Goal: Information Seeking & Learning: Learn about a topic

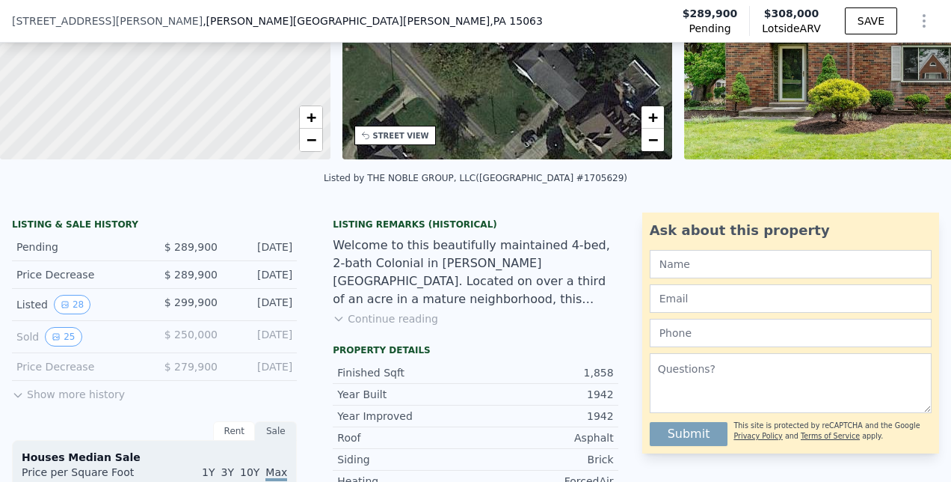
scroll to position [214, 0]
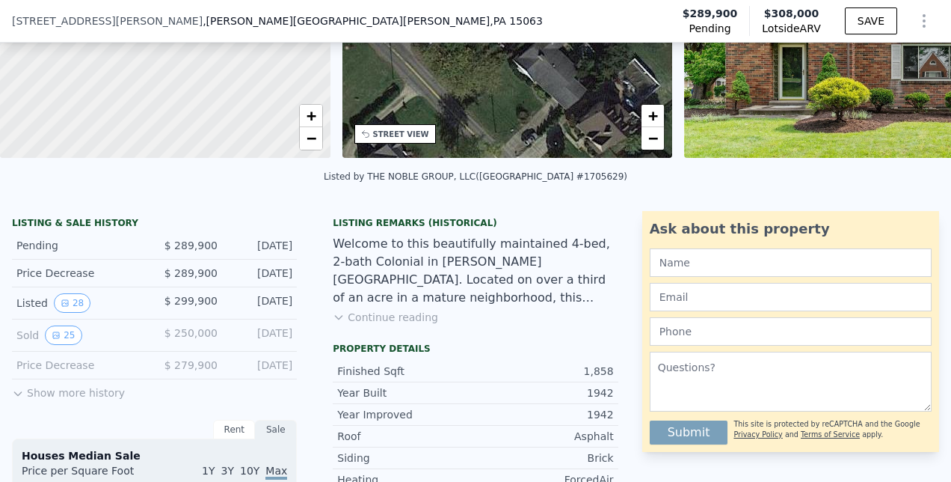
click at [60, 400] on button "Show more history" at bounding box center [68, 389] width 113 height 21
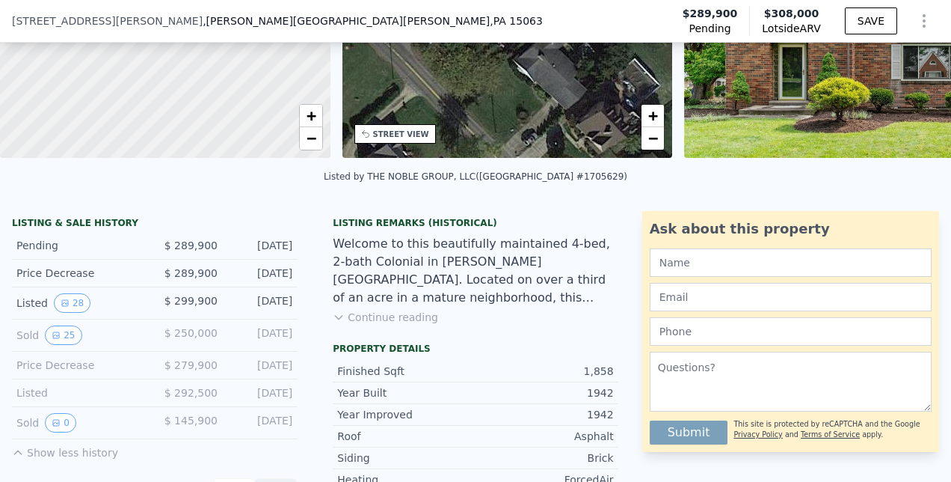
click at [63, 344] on button "25" at bounding box center [63, 334] width 37 height 19
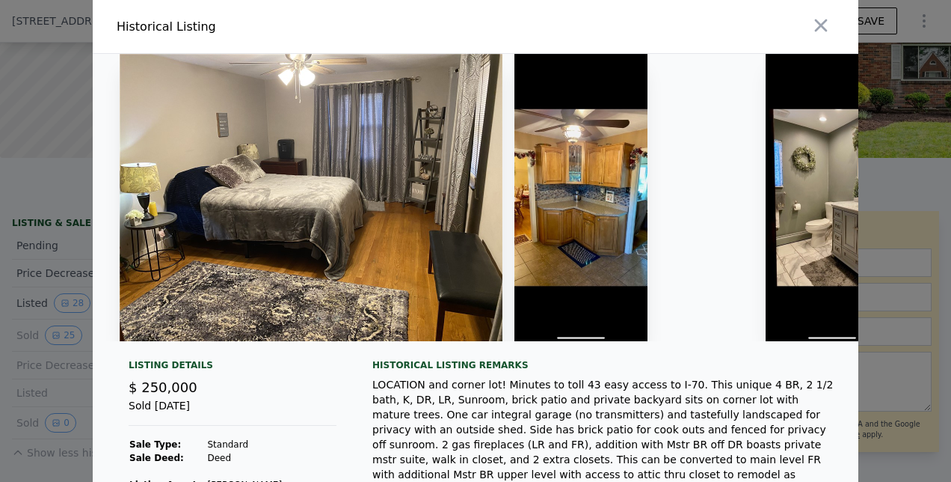
scroll to position [0, 5865]
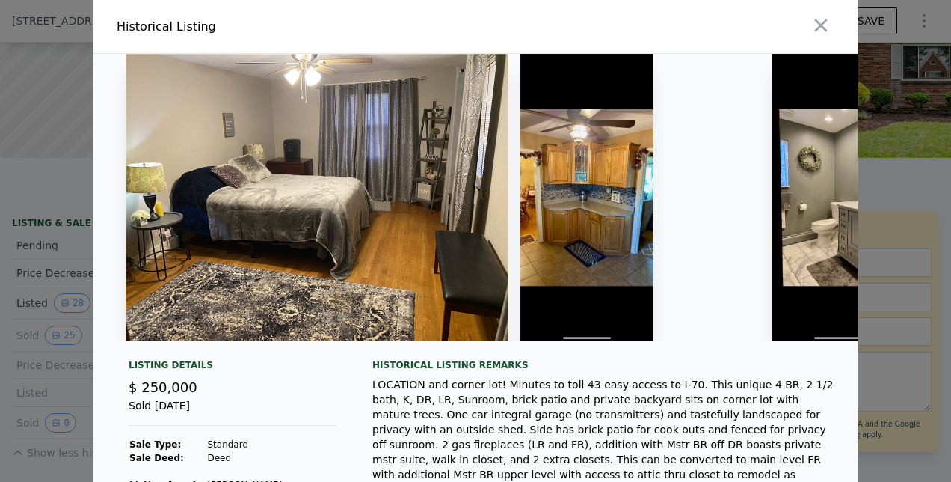
click at [444, 247] on img at bounding box center [317, 197] width 383 height 287
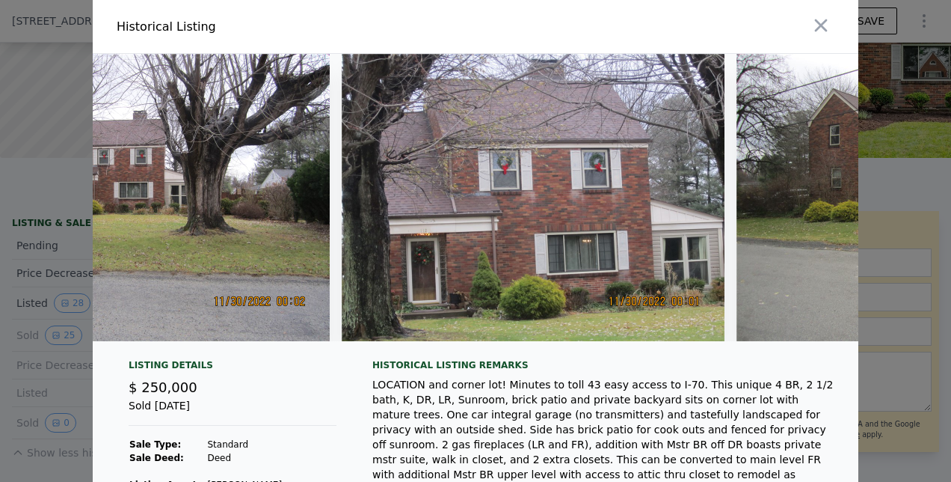
scroll to position [0, 0]
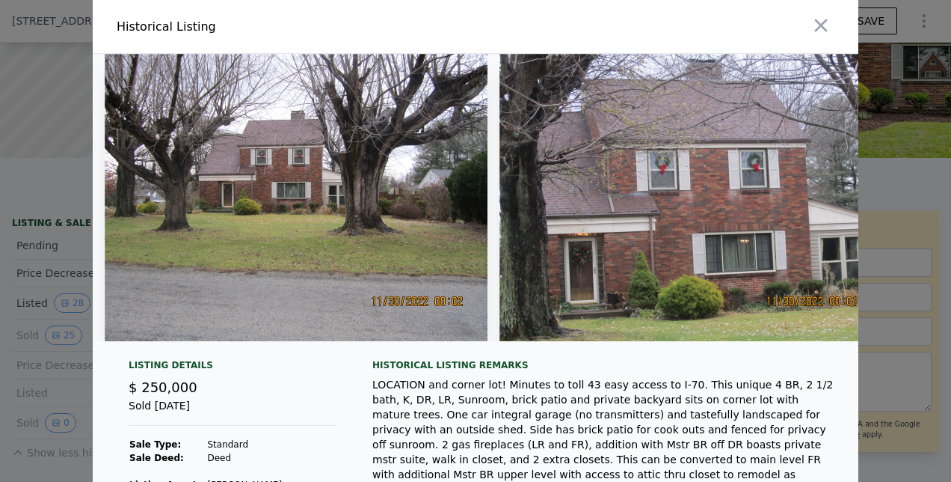
click at [819, 31] on icon "button" at bounding box center [821, 25] width 21 height 21
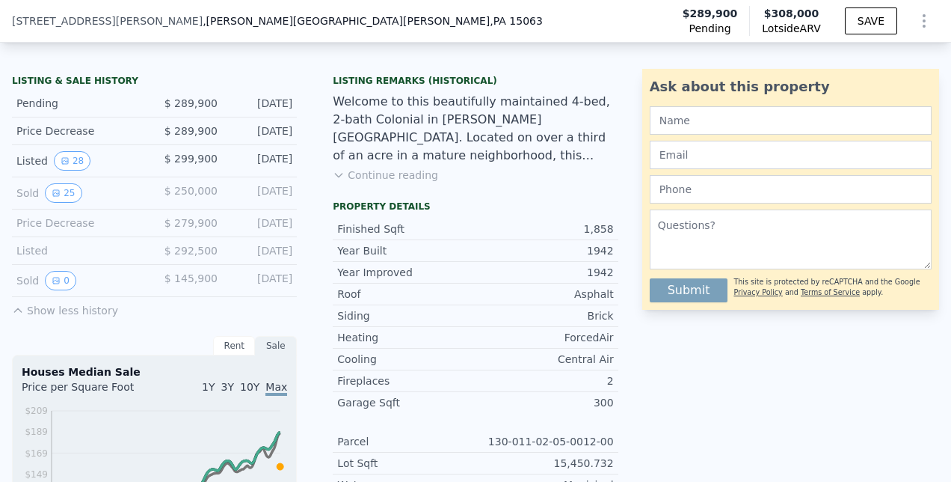
scroll to position [354, 0]
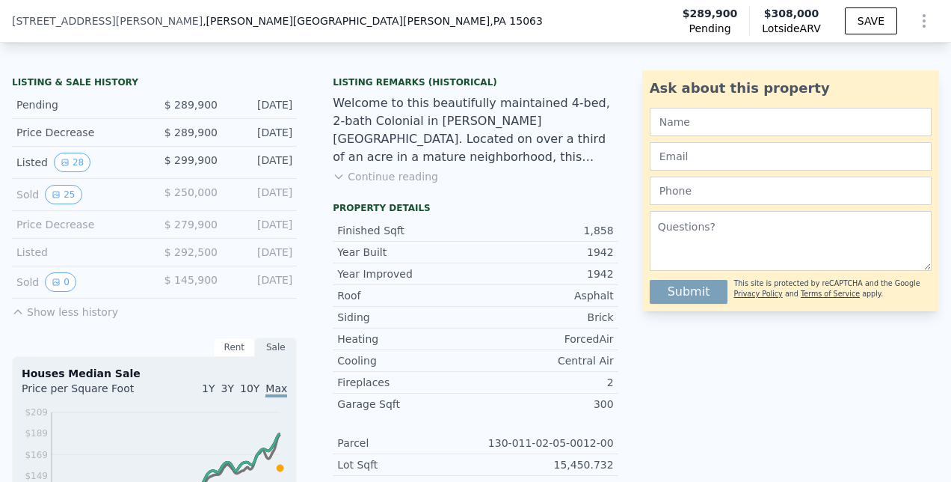
click at [61, 292] on button "0" at bounding box center [60, 281] width 31 height 19
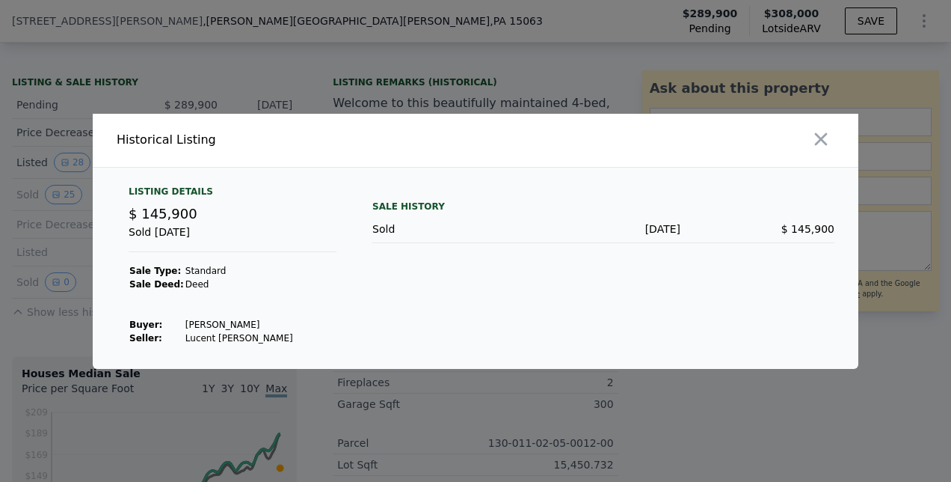
click at [822, 131] on icon "button" at bounding box center [821, 139] width 21 height 21
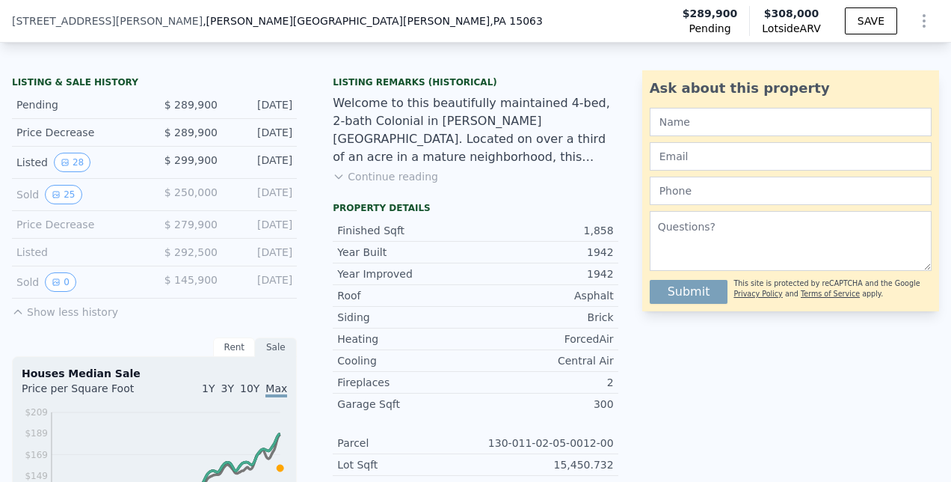
scroll to position [350, 0]
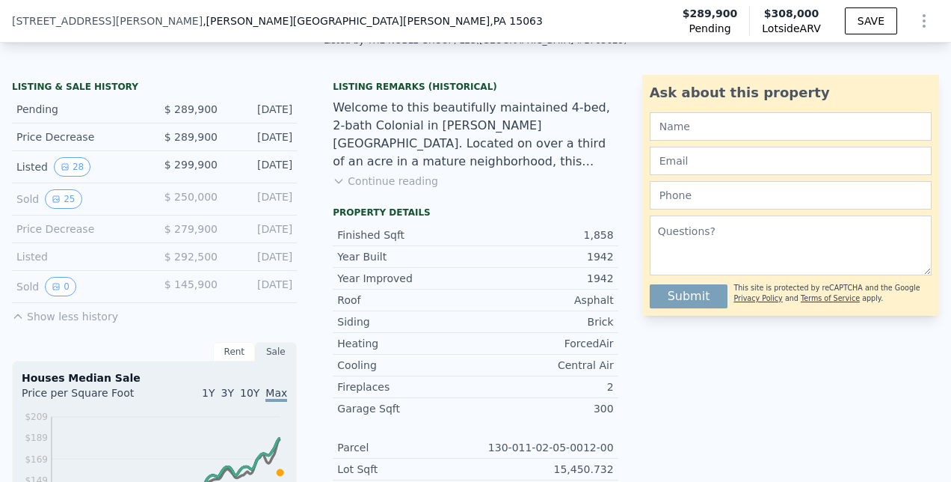
click at [201, 262] on span "$ 292,500" at bounding box center [190, 256] width 53 height 12
click at [99, 262] on div "Listed" at bounding box center [79, 256] width 126 height 15
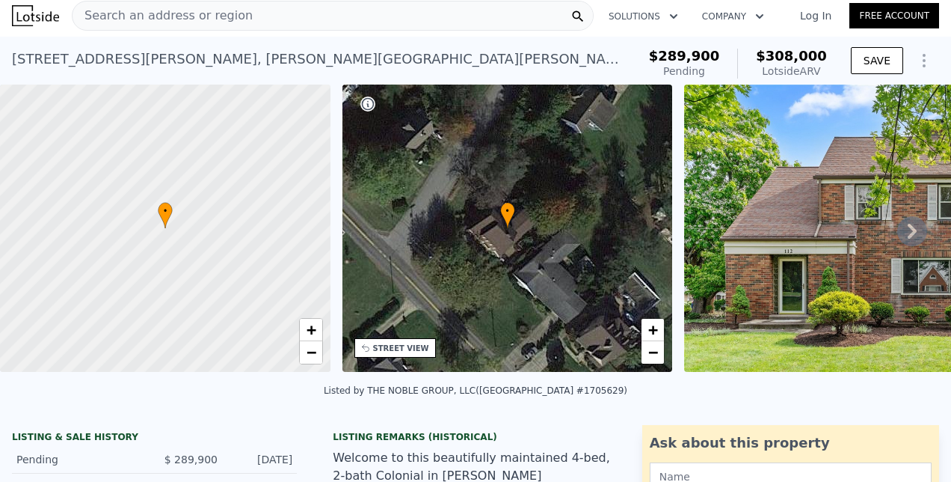
scroll to position [6, 0]
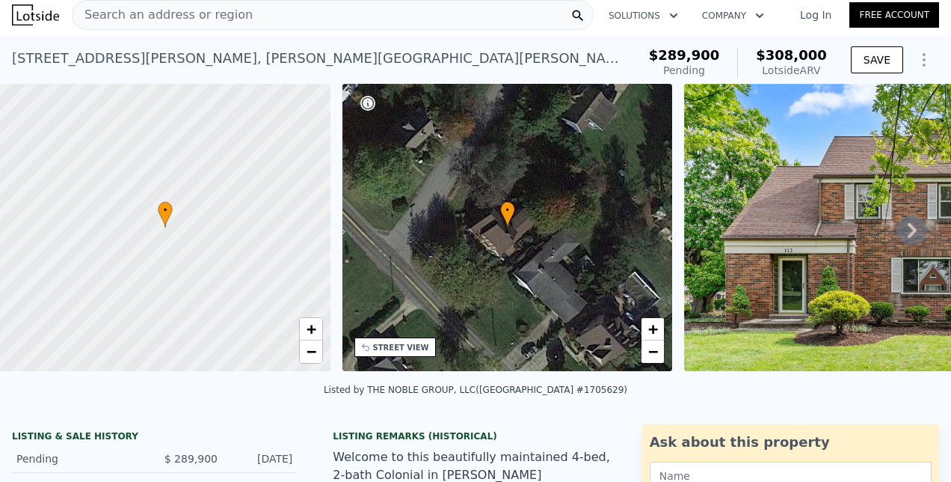
click at [897, 234] on icon at bounding box center [912, 230] width 30 height 30
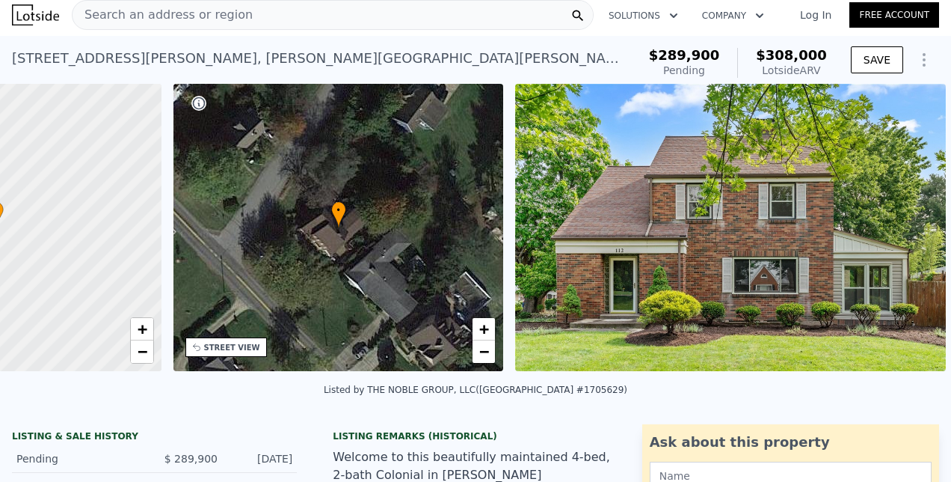
scroll to position [0, 348]
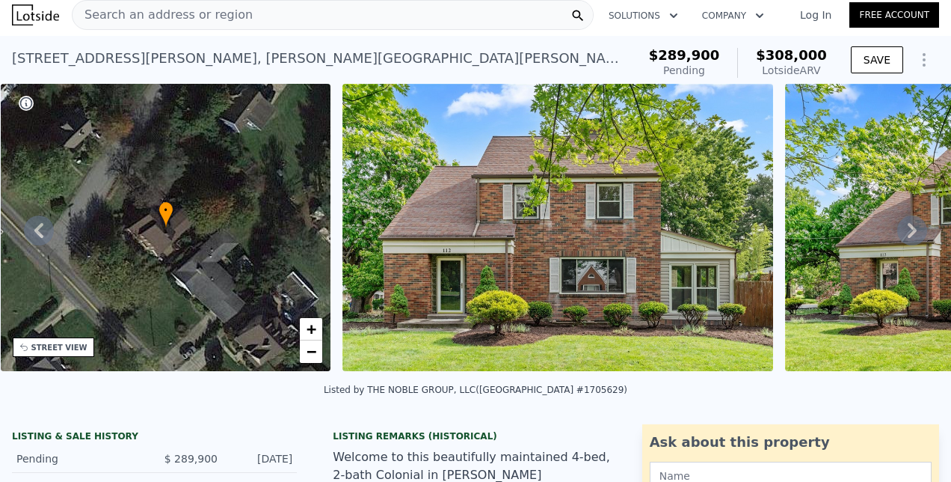
click at [898, 233] on icon at bounding box center [912, 230] width 30 height 30
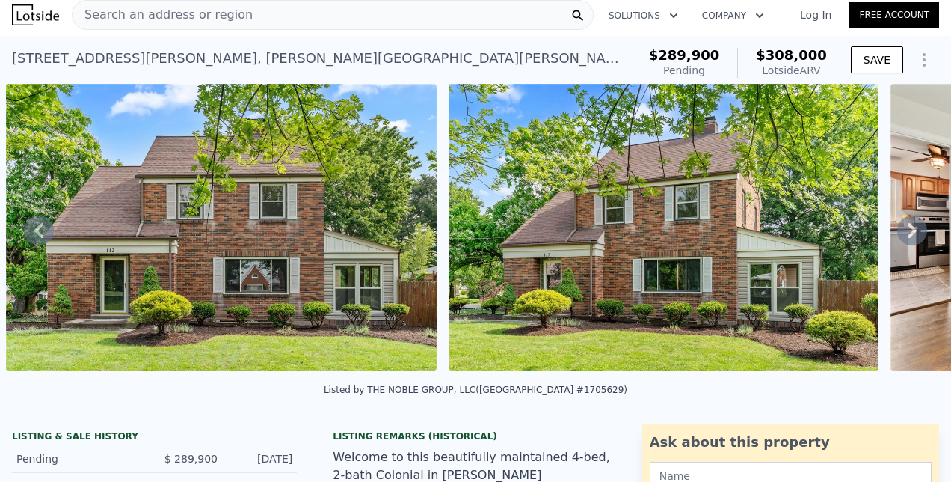
scroll to position [0, 0]
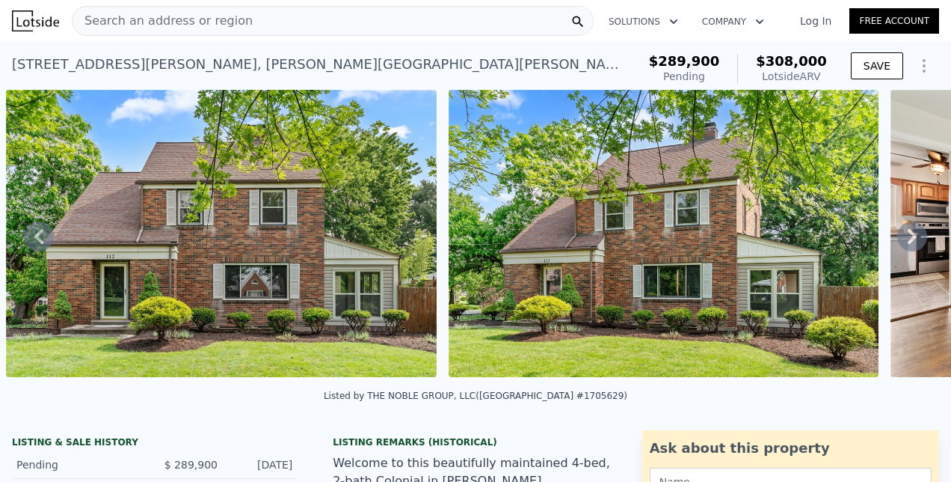
click at [910, 241] on icon at bounding box center [912, 236] width 30 height 30
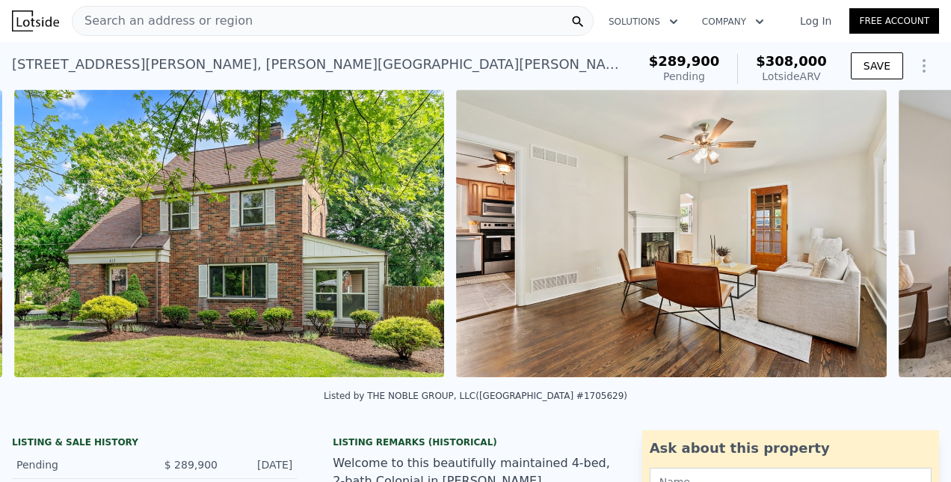
scroll to position [0, 1126]
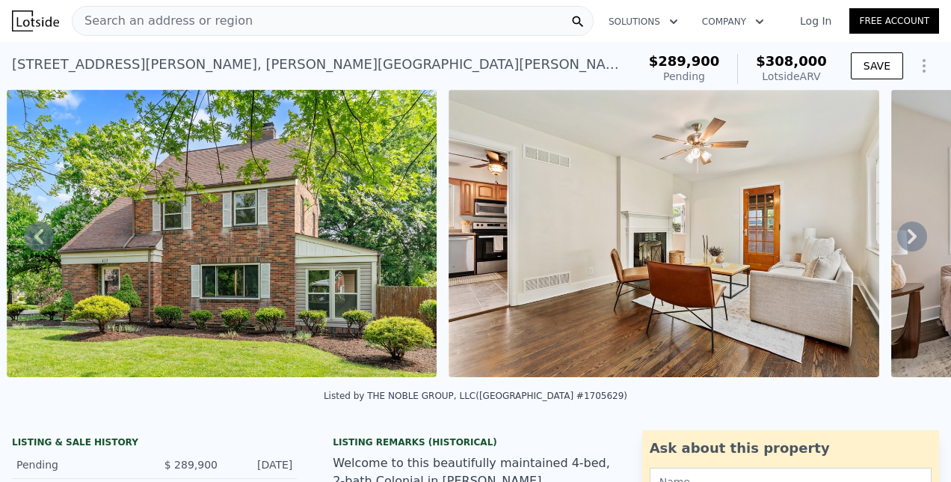
click at [897, 242] on icon at bounding box center [912, 236] width 30 height 30
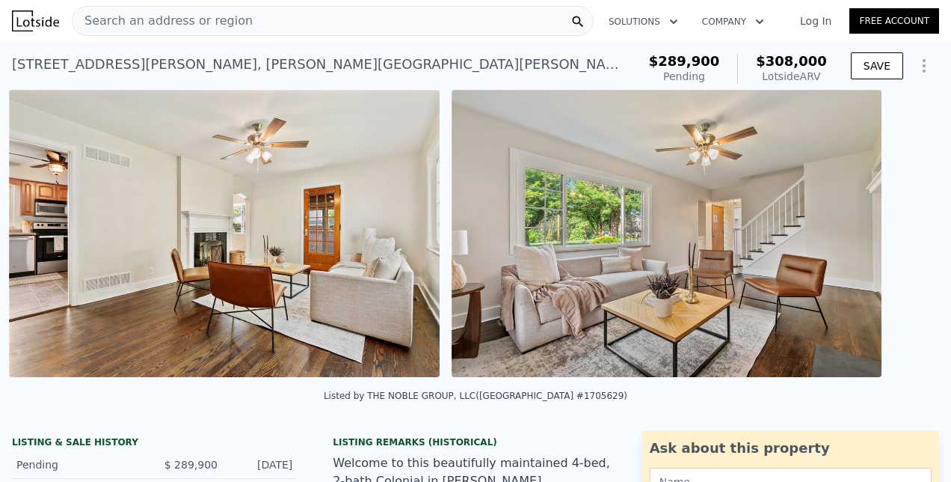
scroll to position [0, 1569]
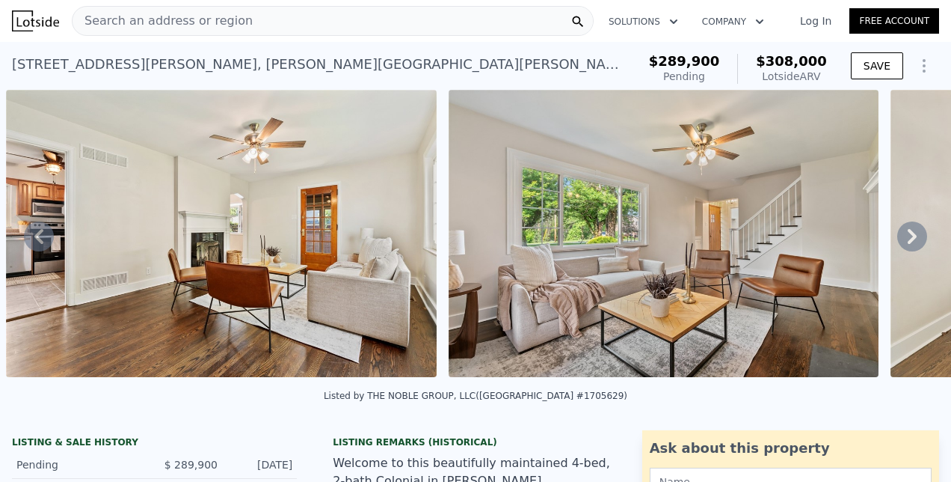
click at [903, 238] on icon at bounding box center [912, 236] width 30 height 30
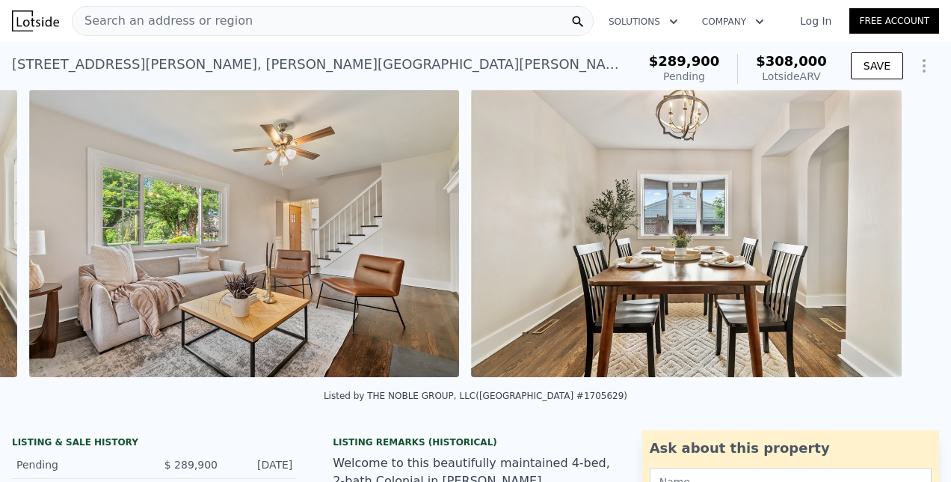
scroll to position [0, 2011]
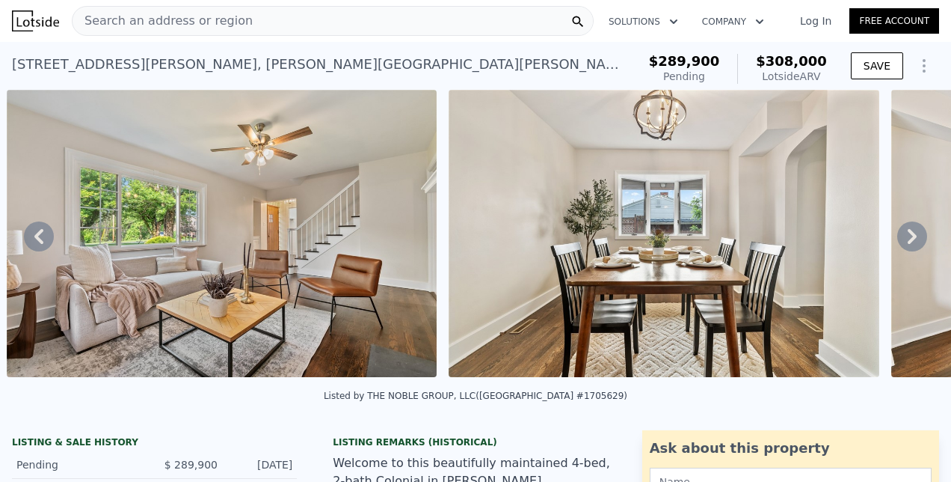
click at [903, 238] on icon at bounding box center [912, 236] width 30 height 30
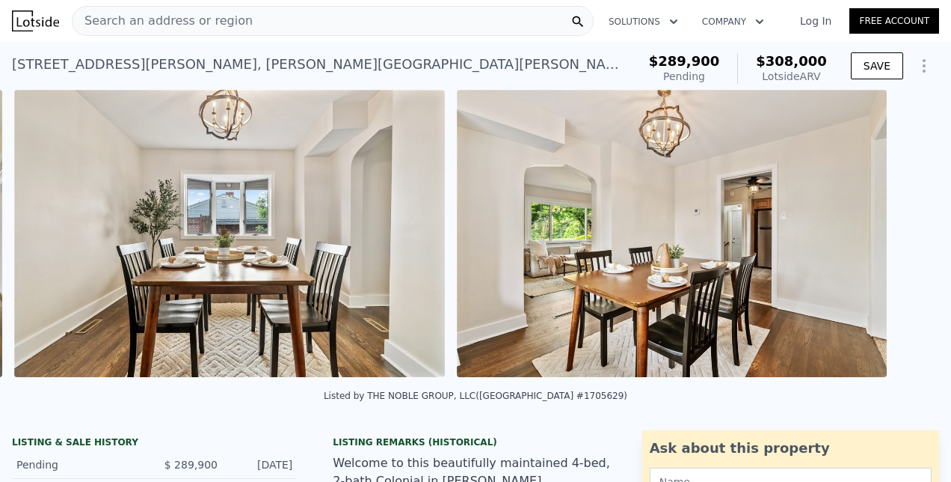
scroll to position [0, 2453]
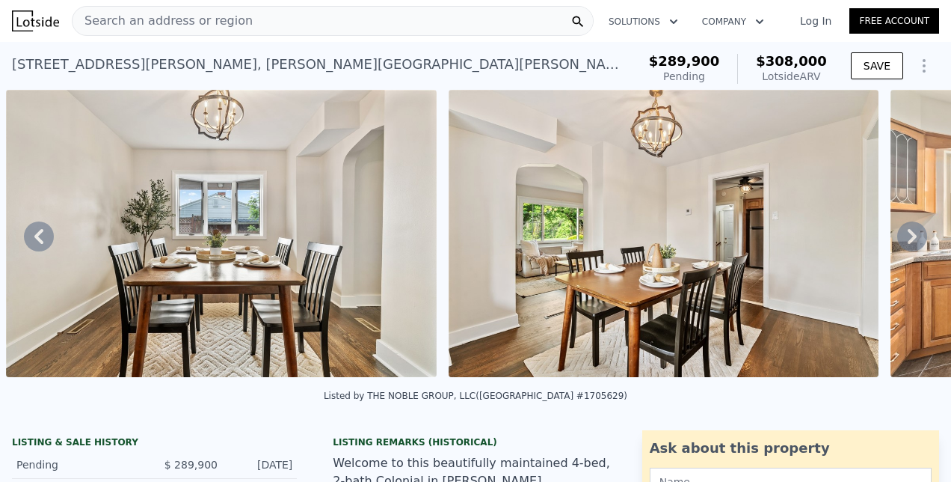
click at [903, 238] on icon at bounding box center [912, 236] width 30 height 30
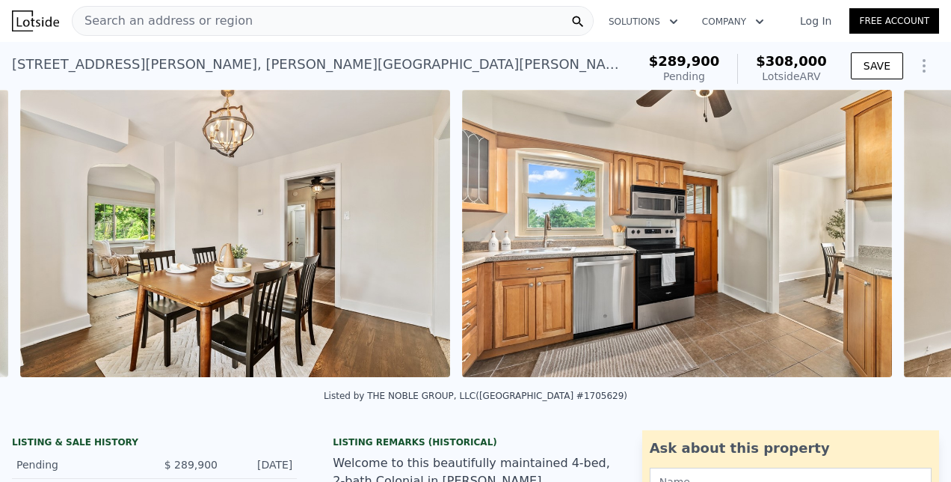
scroll to position [0, 2895]
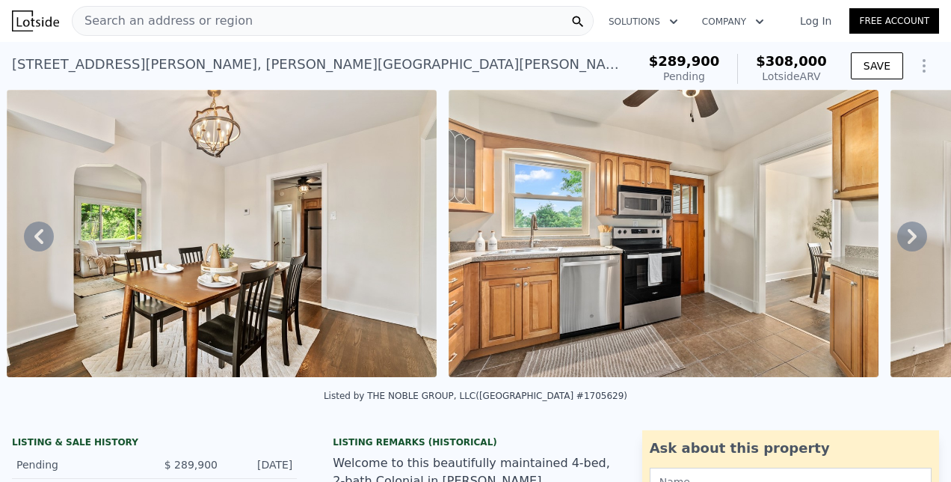
click at [302, 214] on img at bounding box center [222, 233] width 430 height 287
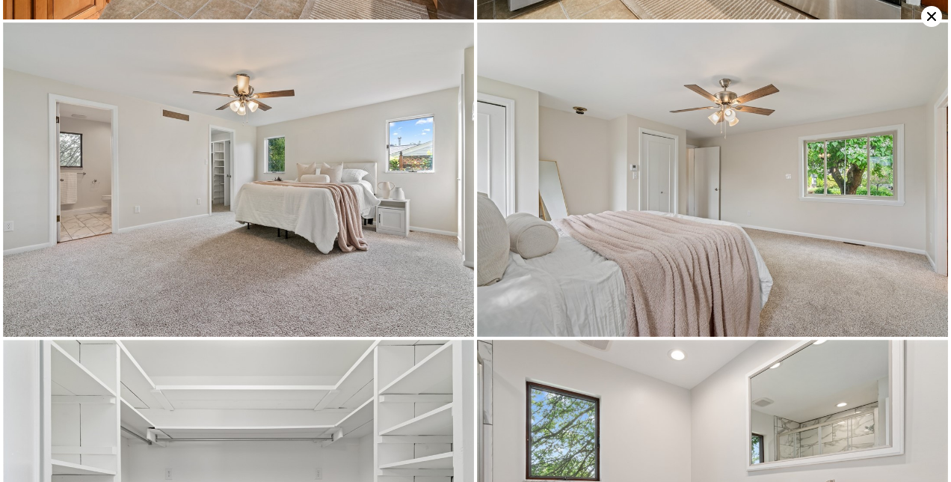
scroll to position [1567, 0]
